Goal: Task Accomplishment & Management: Use online tool/utility

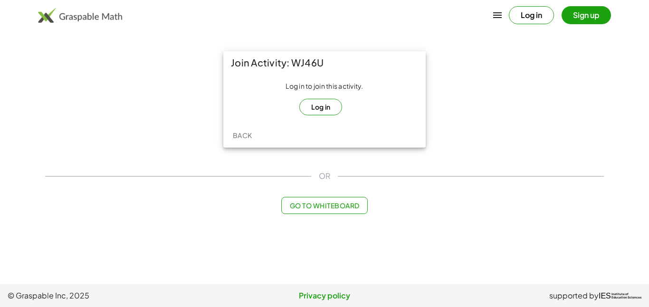
drag, startPoint x: 289, startPoint y: 61, endPoint x: 354, endPoint y: 61, distance: 65.1
click at [354, 61] on div "Join Activity: WJ46U" at bounding box center [324, 62] width 202 height 23
copy div "WJ46U"
click at [323, 108] on button "Log in" at bounding box center [320, 107] width 43 height 17
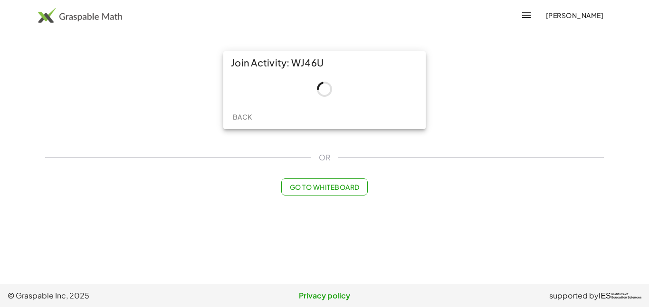
copy div "WJ46U"
click at [347, 100] on div at bounding box center [324, 89] width 202 height 30
click at [321, 186] on span "Go to Whiteboard" at bounding box center [324, 187] width 70 height 9
